Goal: Task Accomplishment & Management: Manage account settings

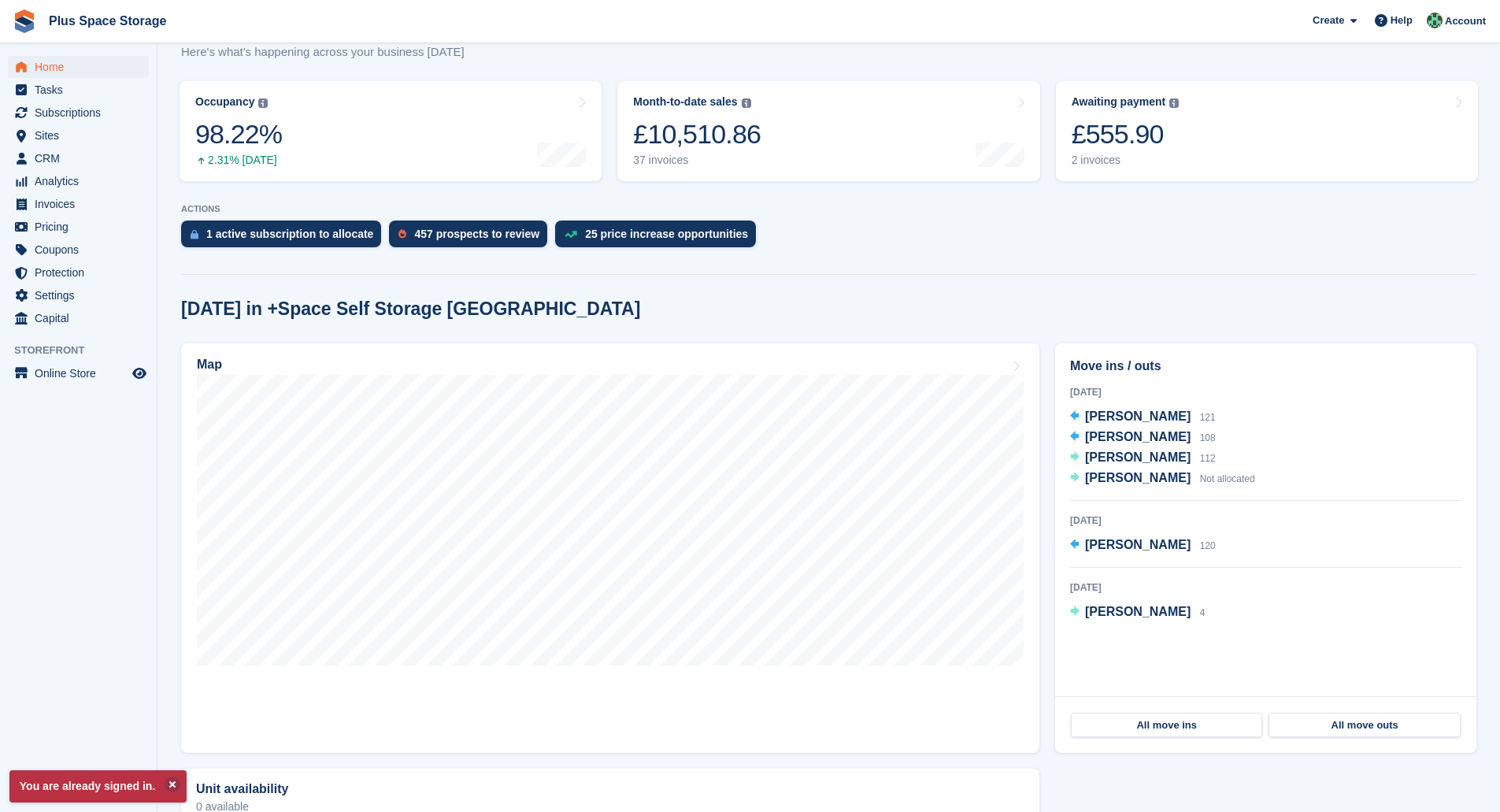
scroll to position [170, 0]
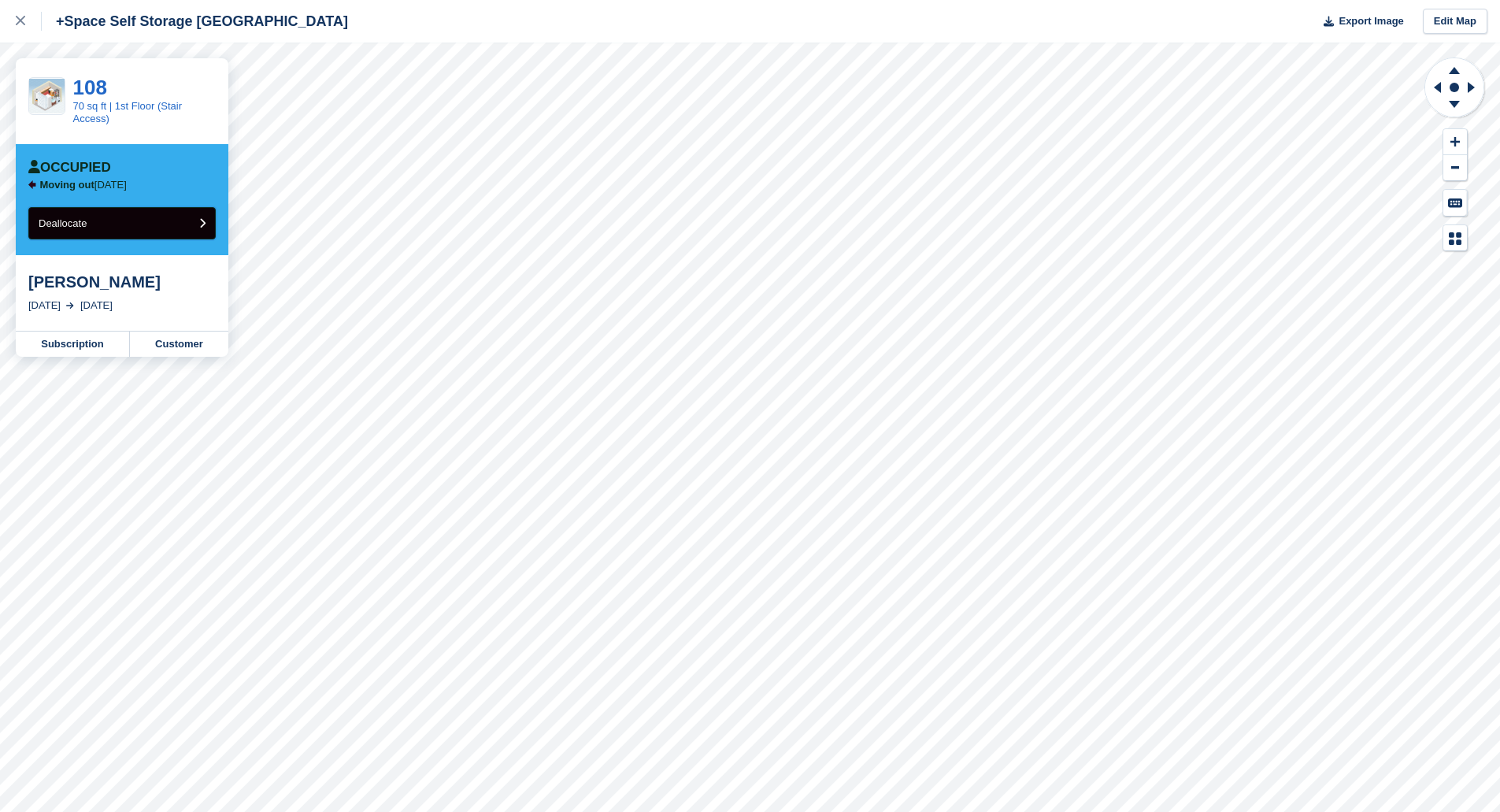
click at [155, 226] on button "Deallocate" at bounding box center [122, 224] width 188 height 32
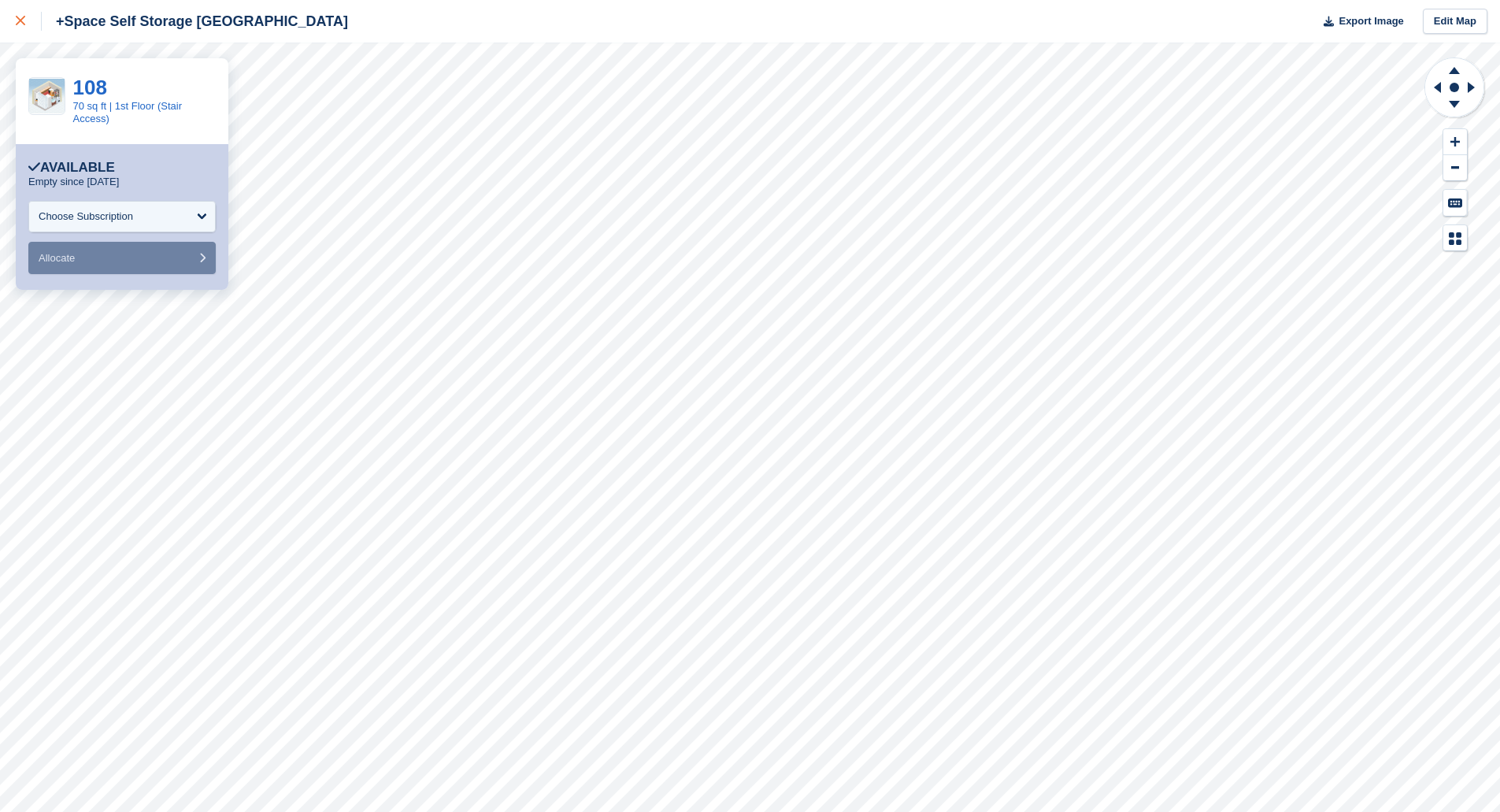
click at [22, 22] on icon at bounding box center [21, 21] width 9 height 9
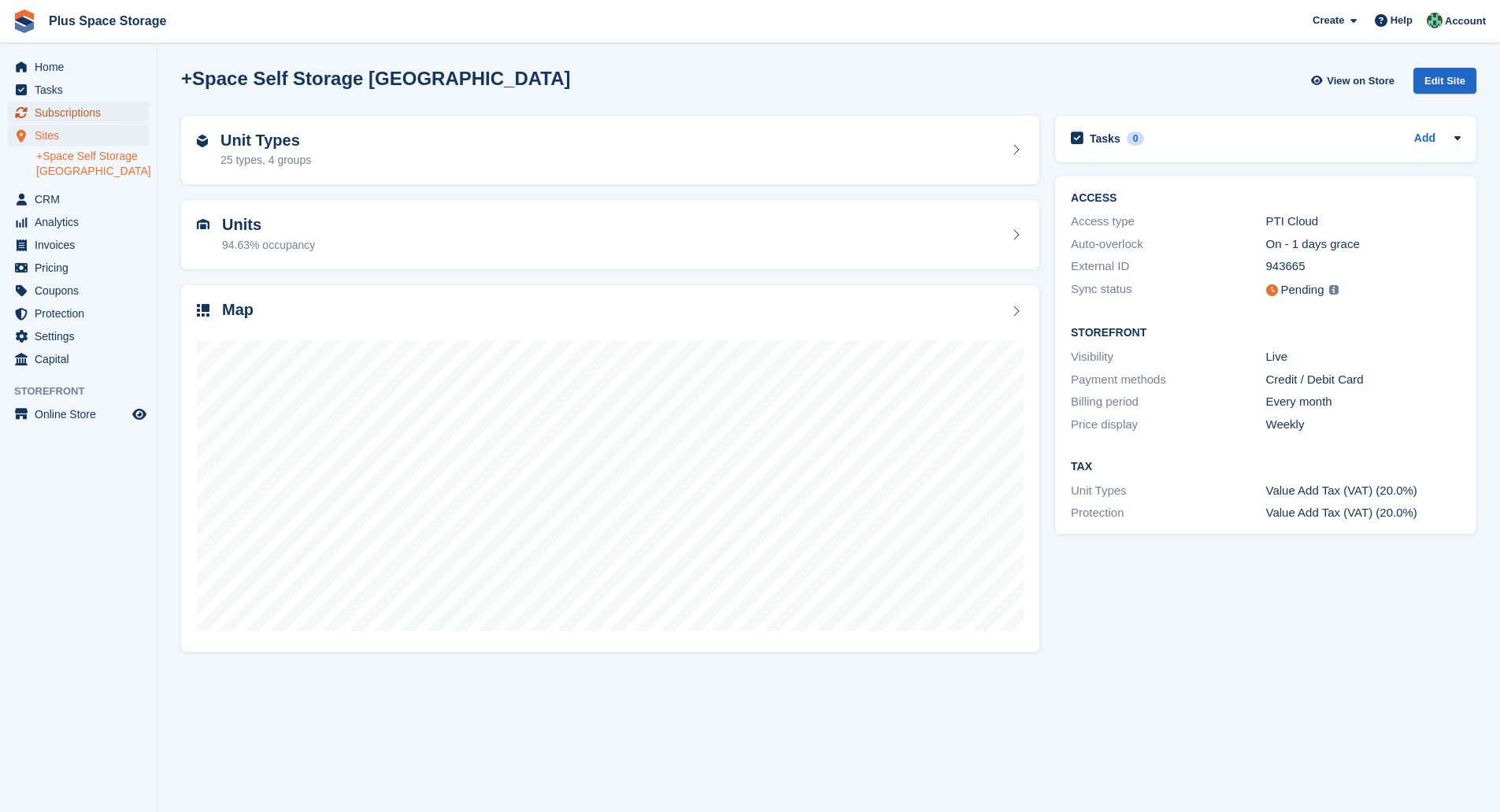
click at [64, 116] on span "Subscriptions" at bounding box center [82, 112] width 94 height 22
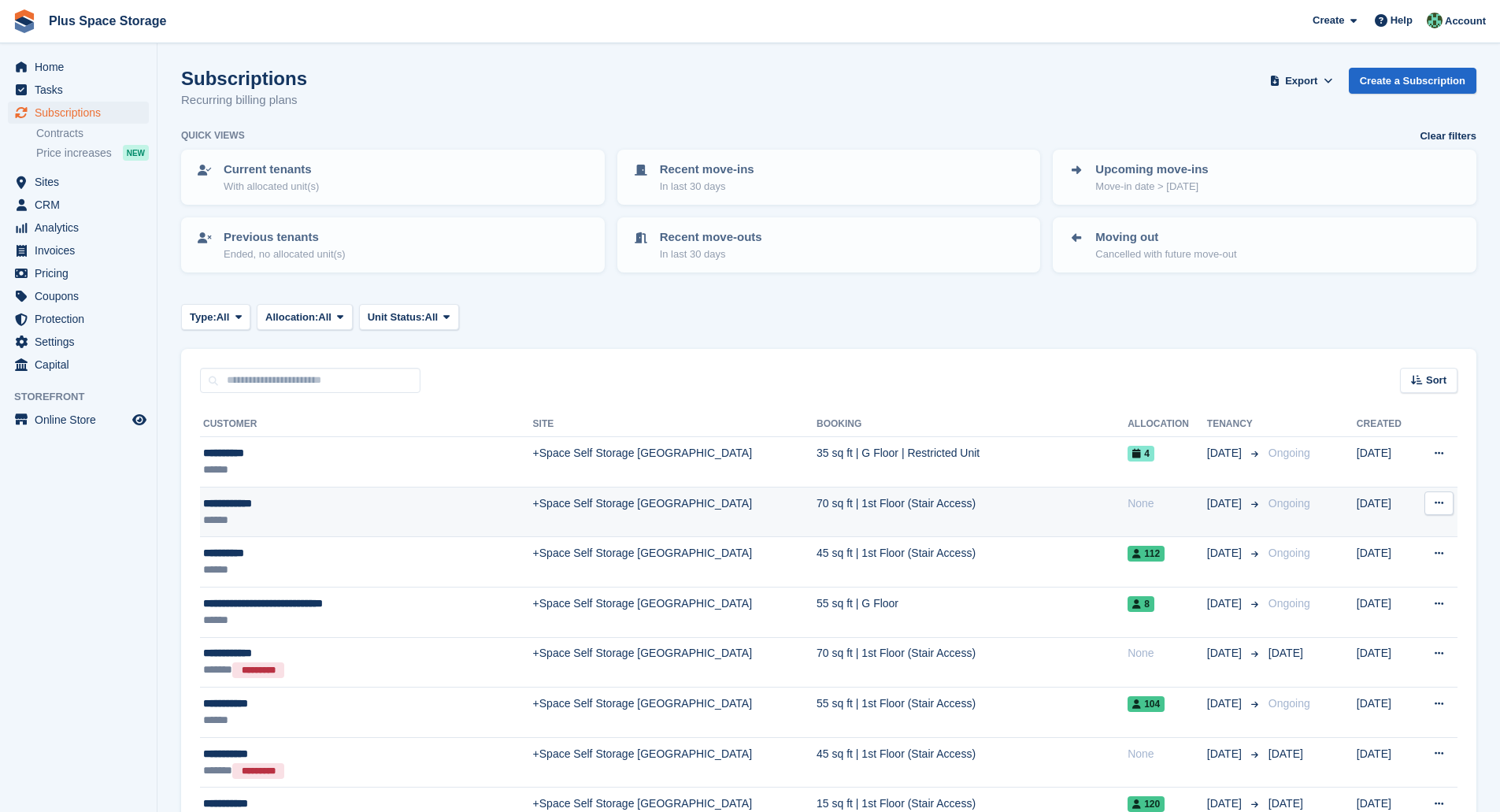
click at [345, 505] on div "**********" at bounding box center [330, 504] width 255 height 17
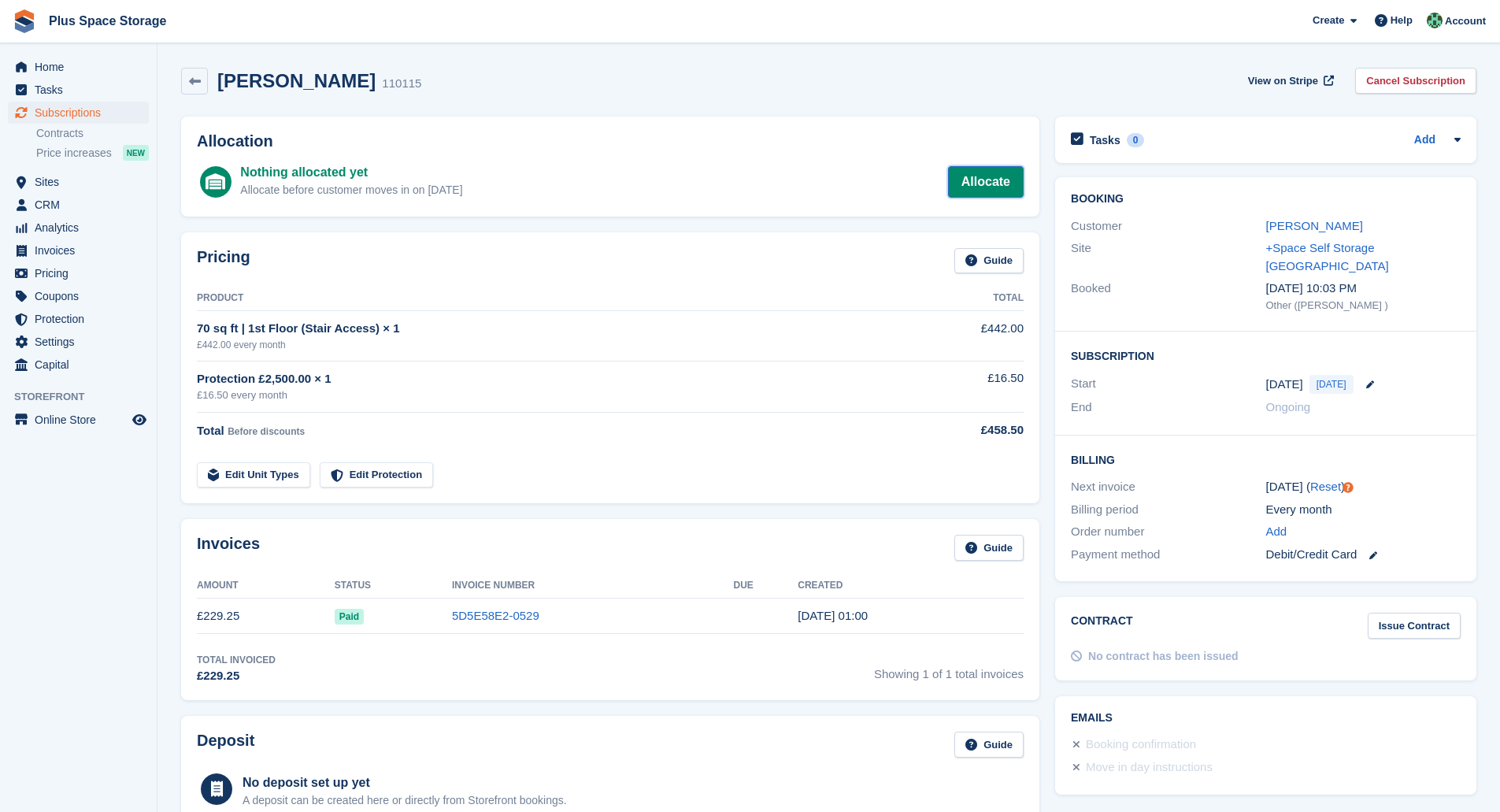
click at [1008, 183] on link "Allocate" at bounding box center [986, 181] width 75 height 31
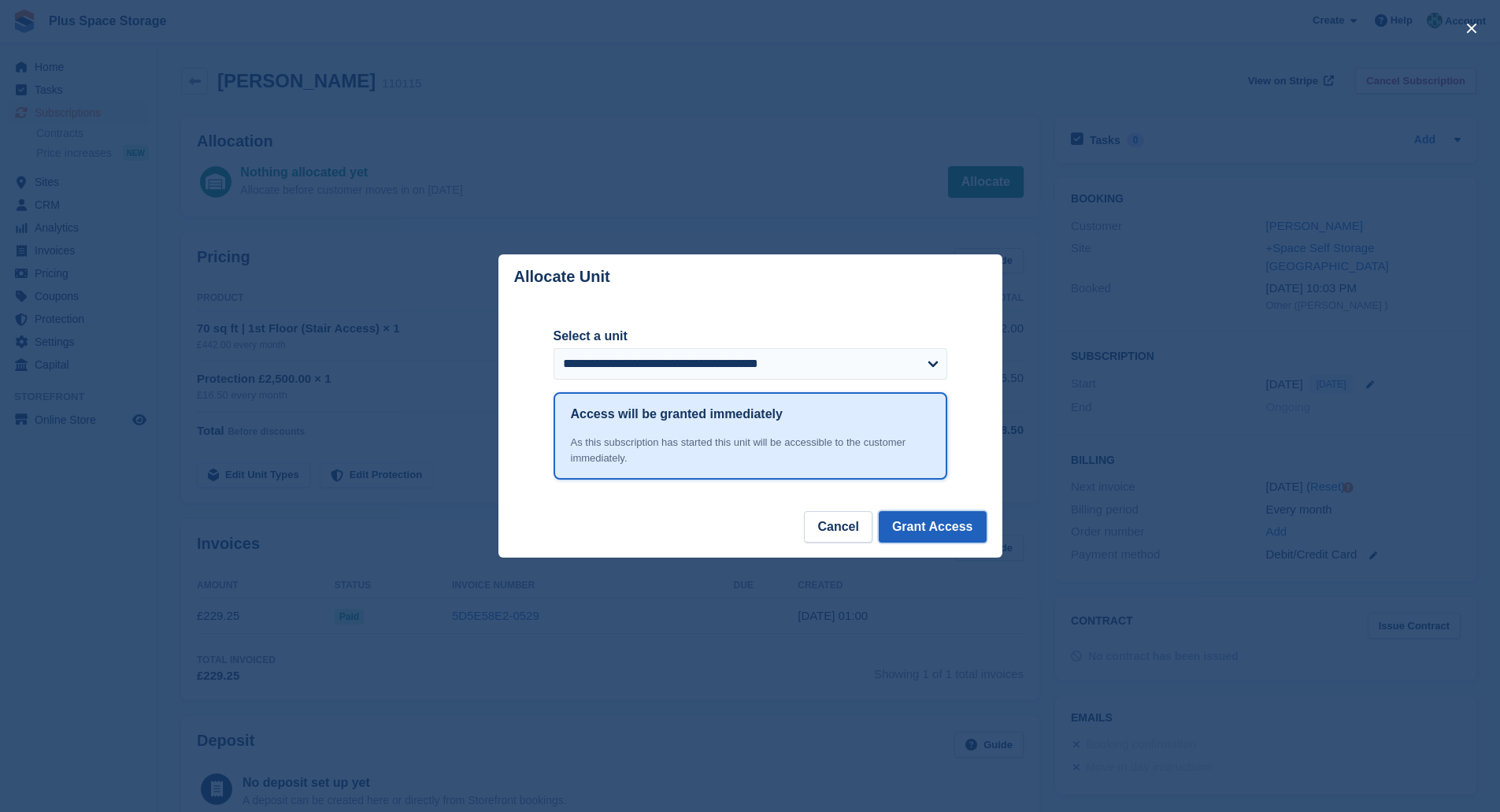
click at [941, 527] on button "Grant Access" at bounding box center [932, 526] width 108 height 31
